Goal: Information Seeking & Learning: Check status

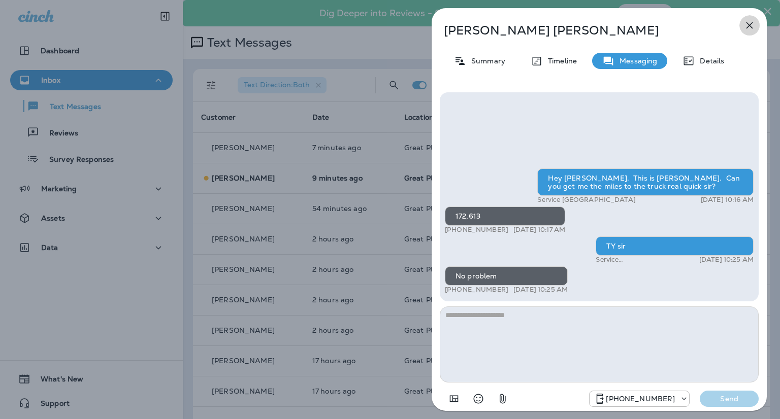
click at [752, 25] on icon "button" at bounding box center [749, 25] width 12 height 12
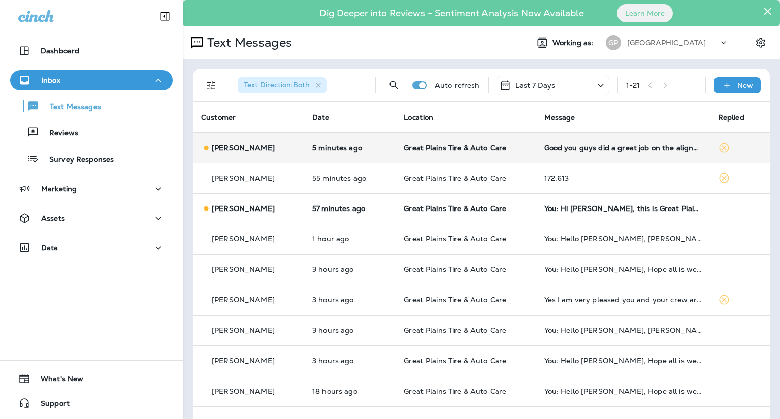
click at [600, 151] on div "Good you guys did a great job on the alignment" at bounding box center [622, 148] width 157 height 8
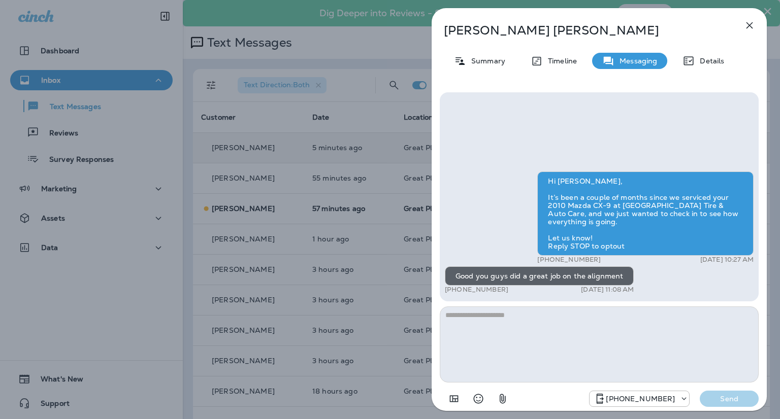
click at [753, 29] on icon "button" at bounding box center [749, 25] width 12 height 12
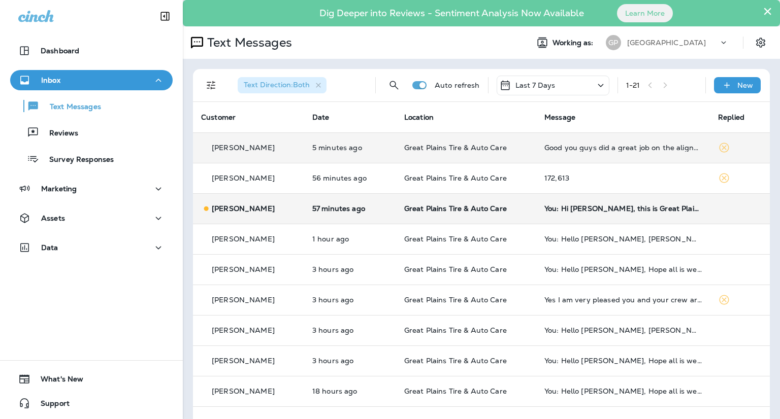
click at [596, 216] on td "You: Hi [PERSON_NAME], this is Great Plains Tire & Auto Care. Our records show …" at bounding box center [623, 208] width 174 height 30
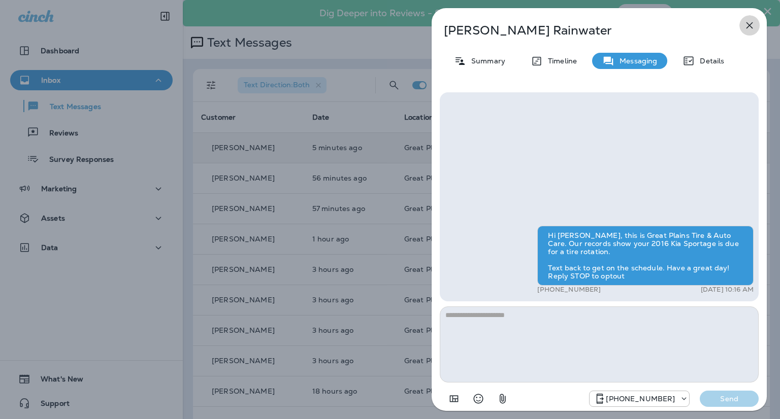
click at [750, 24] on icon "button" at bounding box center [749, 25] width 7 height 7
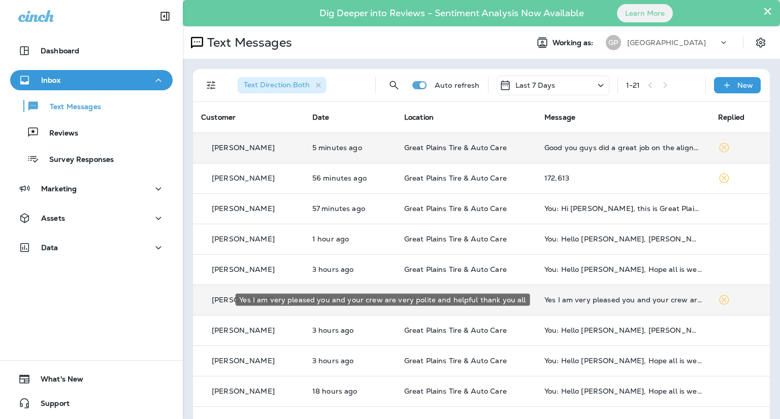
click at [619, 302] on div "Yes I am very pleased you and your crew are very polite and helpful thank you a…" at bounding box center [622, 300] width 157 height 8
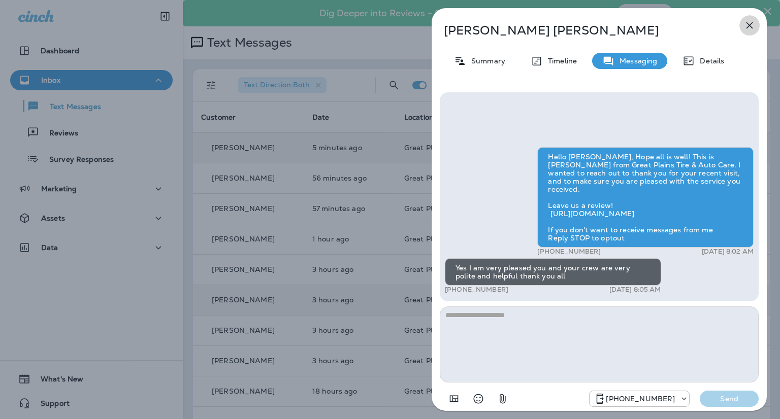
click at [746, 26] on icon "button" at bounding box center [749, 25] width 12 height 12
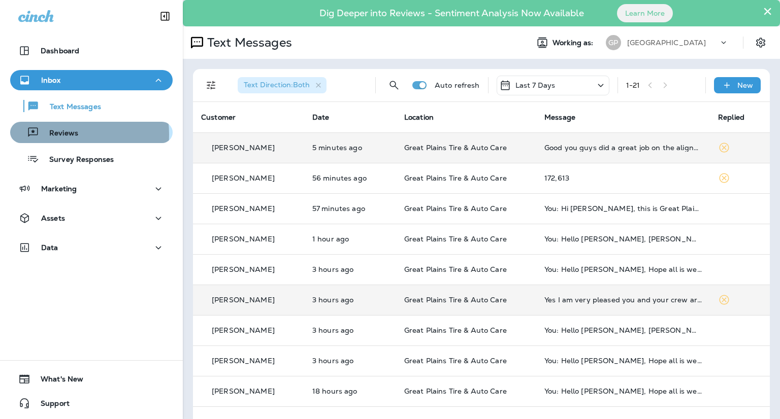
click at [63, 135] on p "Reviews" at bounding box center [58, 134] width 39 height 10
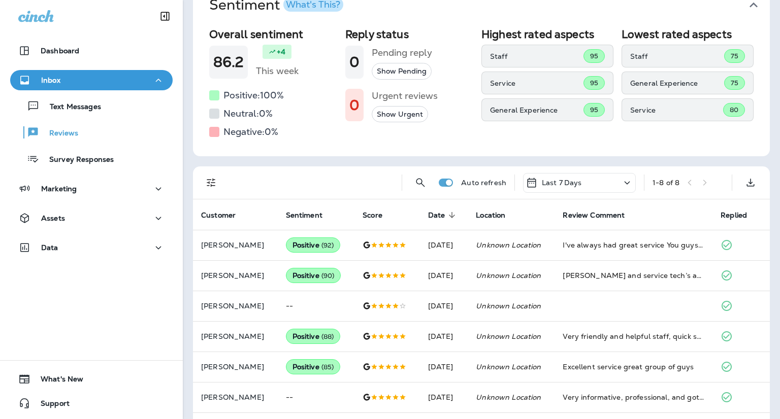
scroll to position [102, 0]
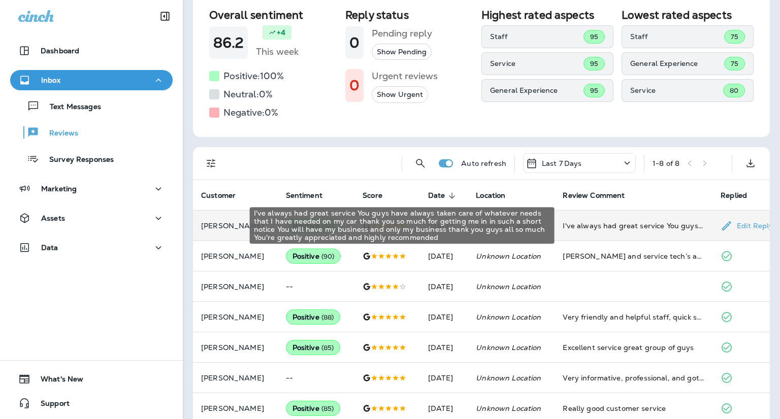
click at [589, 228] on div "I've always had great service You guys have always taken care of whatever needs…" at bounding box center [633, 226] width 142 height 10
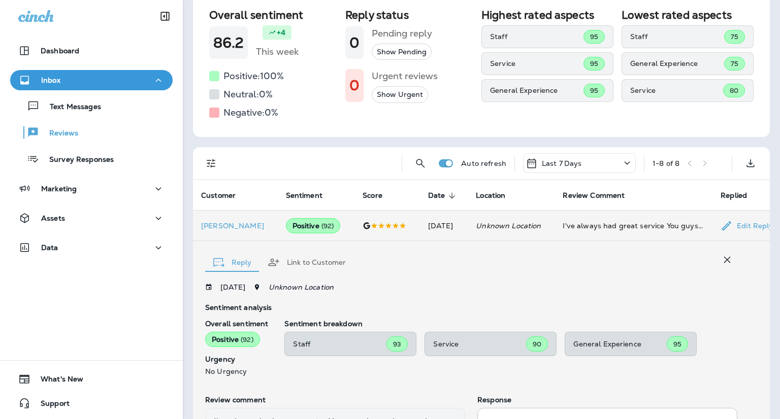
scroll to position [231, 0]
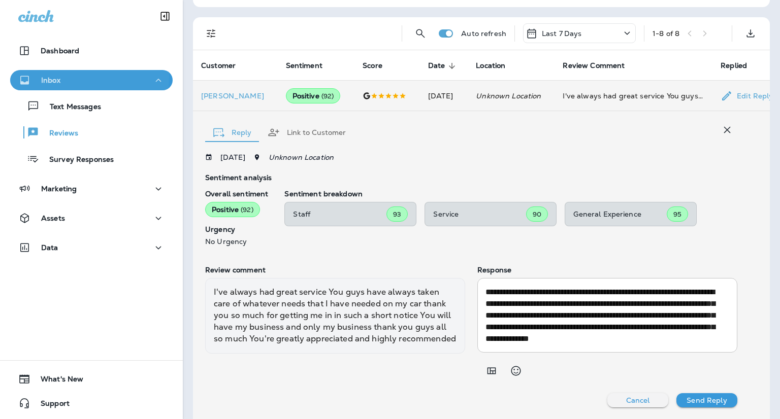
click at [79, 77] on div "Inbox" at bounding box center [91, 80] width 146 height 13
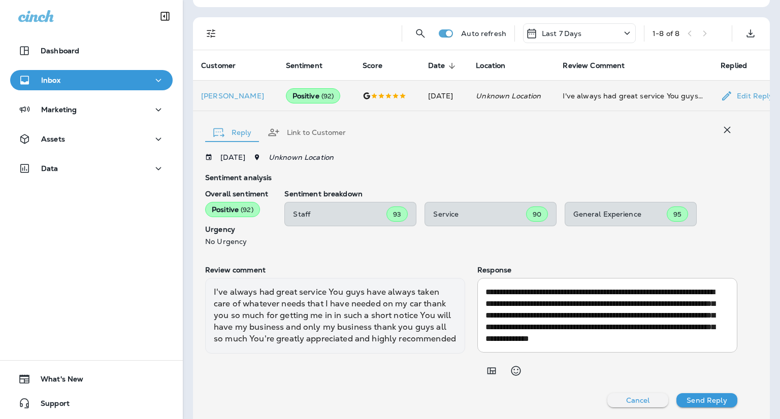
click at [51, 73] on button "Inbox" at bounding box center [91, 80] width 162 height 20
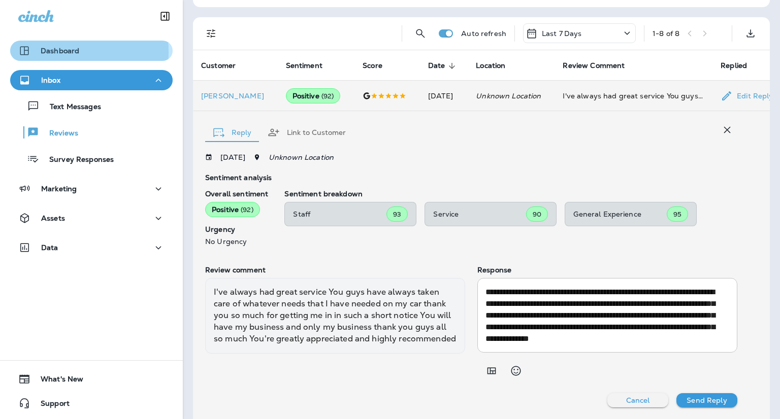
click at [47, 52] on p "Dashboard" at bounding box center [60, 51] width 39 height 8
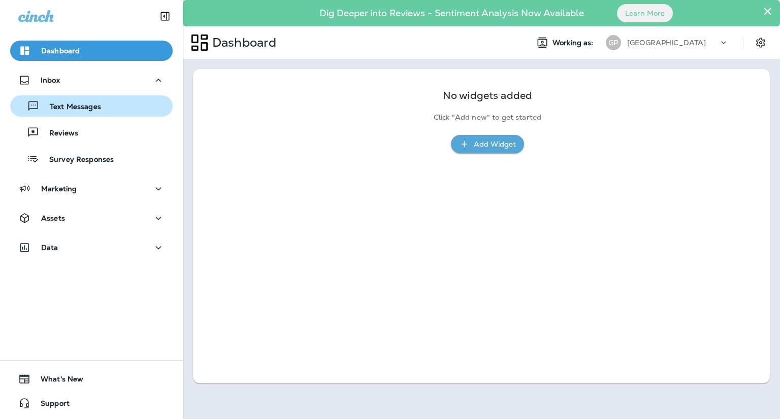
click at [61, 112] on p "Text Messages" at bounding box center [70, 108] width 61 height 10
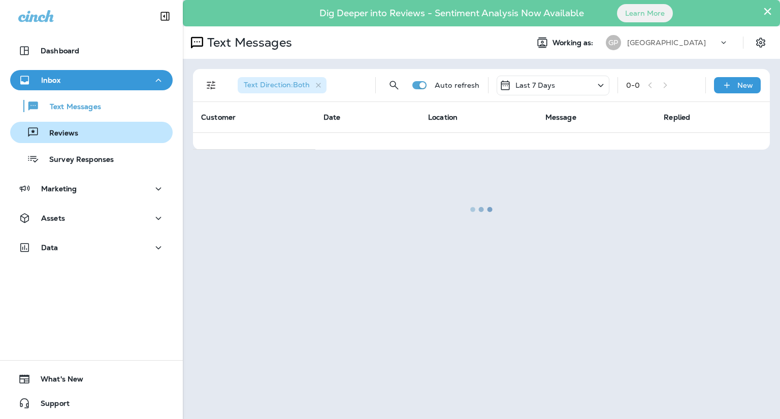
click at [86, 141] on button "Reviews" at bounding box center [91, 132] width 162 height 21
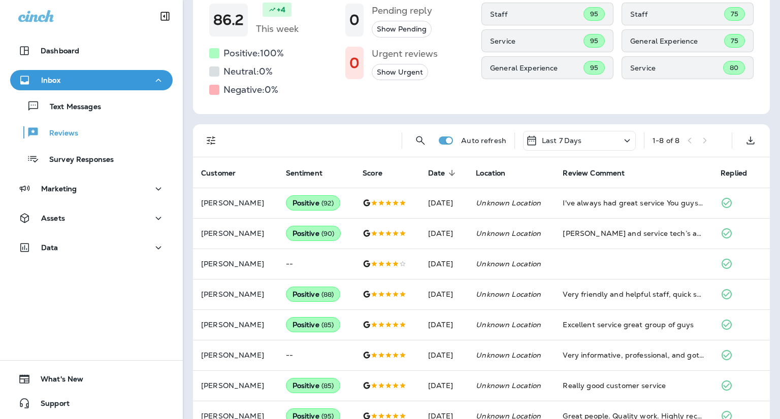
scroll to position [147, 0]
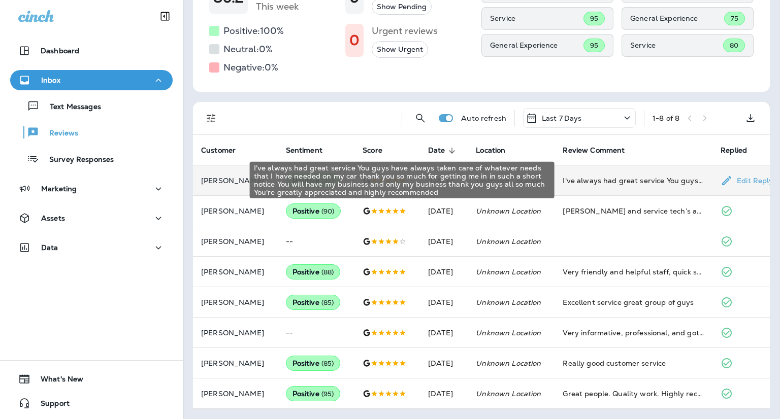
click at [622, 185] on div "I've always had great service You guys have always taken care of whatever needs…" at bounding box center [633, 181] width 142 height 10
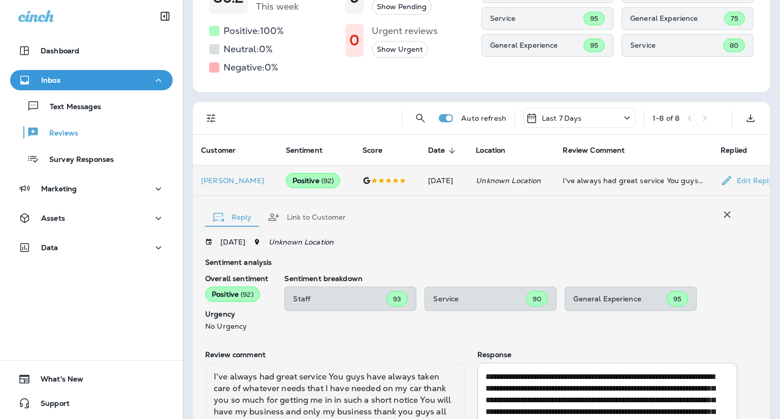
scroll to position [231, 0]
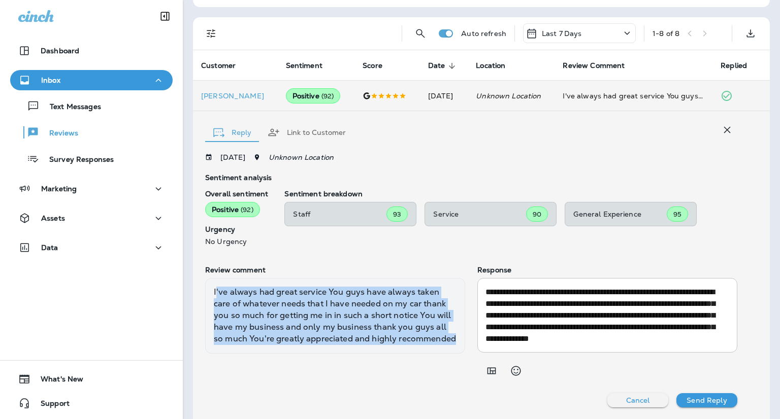
drag, startPoint x: 215, startPoint y: 291, endPoint x: 431, endPoint y: 348, distance: 223.6
click at [431, 348] on div "I've always had great service You guys have always taken care of whatever needs…" at bounding box center [335, 315] width 260 height 75
click at [67, 53] on p "Dashboard" at bounding box center [60, 51] width 39 height 8
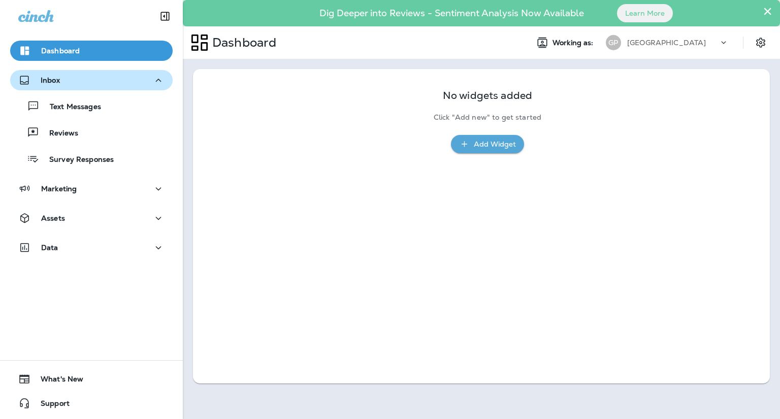
click at [52, 84] on p "Inbox" at bounding box center [50, 80] width 19 height 8
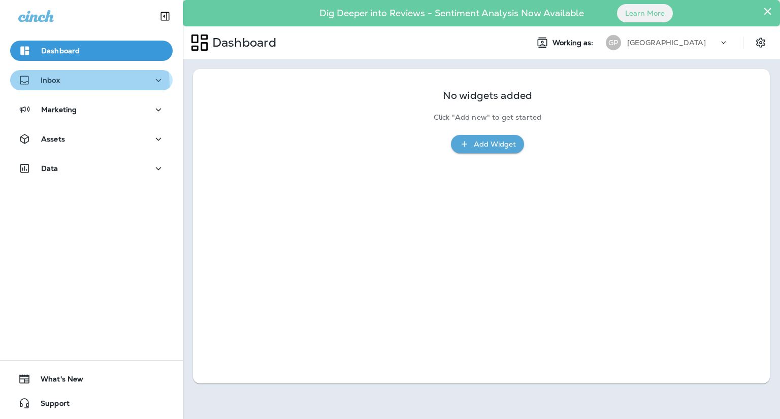
click at [53, 87] on button "Inbox" at bounding box center [91, 80] width 162 height 20
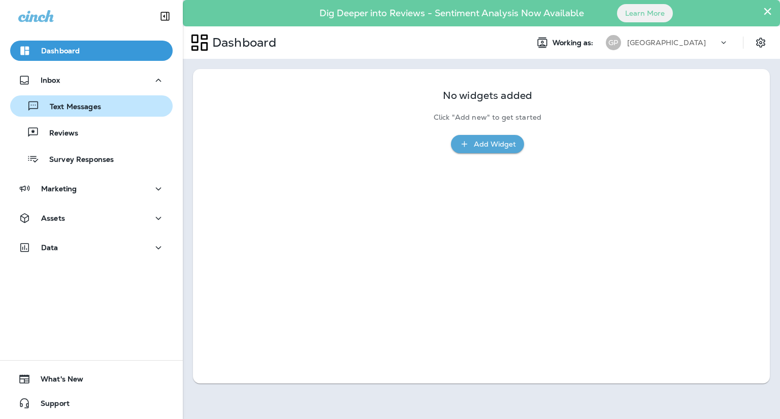
click at [60, 105] on p "Text Messages" at bounding box center [70, 108] width 61 height 10
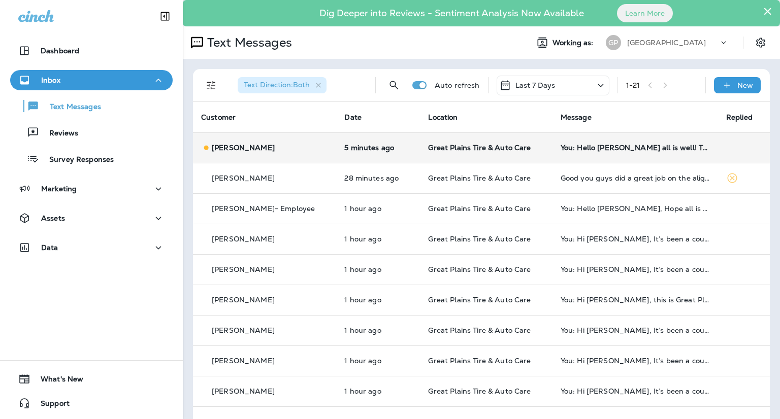
click at [554, 154] on td "You: Hello [PERSON_NAME] all is well! This is [PERSON_NAME] at [GEOGRAPHIC_DATA…" at bounding box center [634, 147] width 165 height 30
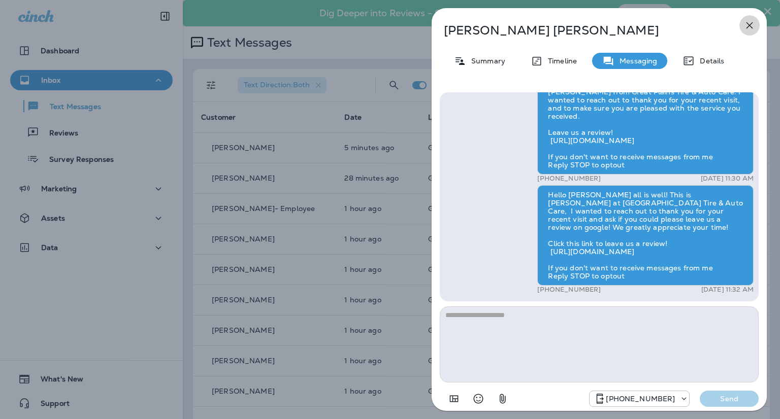
click at [746, 24] on icon "button" at bounding box center [749, 25] width 12 height 12
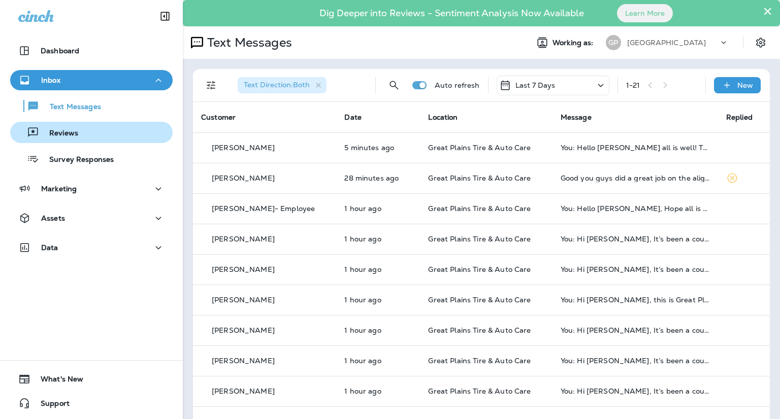
click at [74, 132] on p "Reviews" at bounding box center [58, 134] width 39 height 10
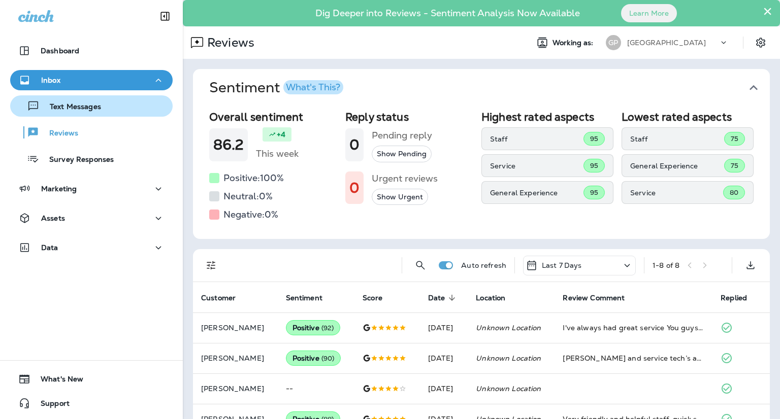
click at [102, 105] on div "Text Messages" at bounding box center [91, 105] width 154 height 15
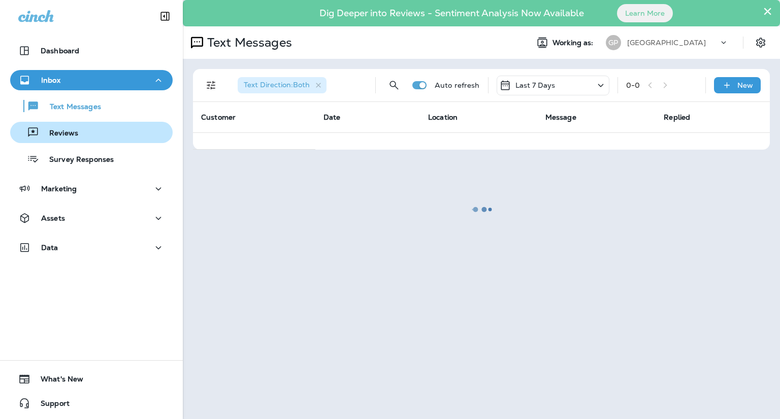
click at [84, 136] on div "Reviews" at bounding box center [91, 132] width 154 height 15
